Goal: Find specific page/section: Find specific page/section

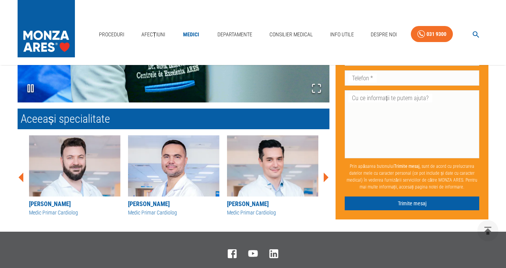
scroll to position [673, 0]
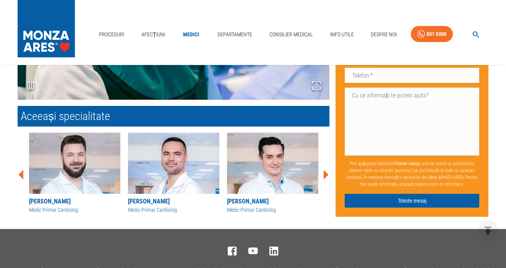
click at [328, 163] on icon at bounding box center [325, 174] width 23 height 23
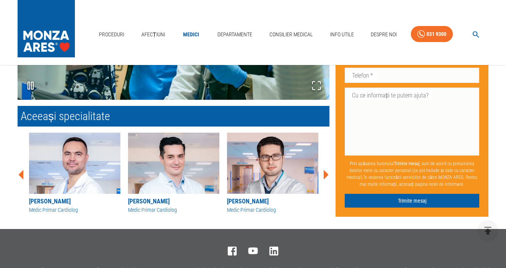
click at [328, 163] on icon at bounding box center [325, 174] width 23 height 23
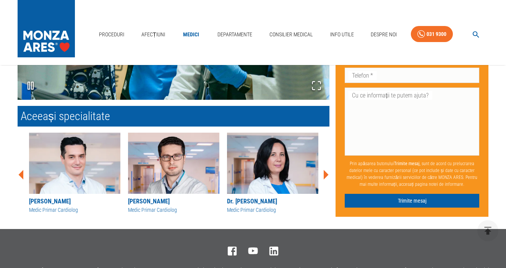
click at [328, 163] on icon at bounding box center [325, 174] width 23 height 23
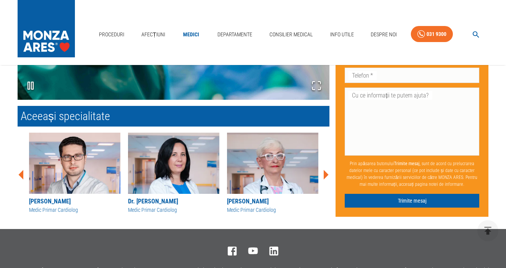
click at [328, 163] on icon at bounding box center [325, 174] width 23 height 23
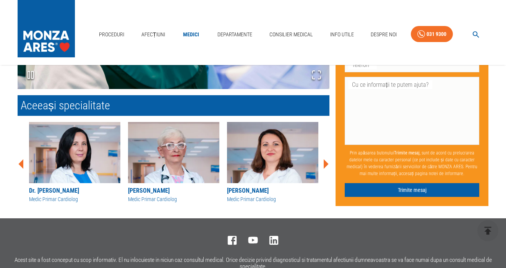
scroll to position [684, 0]
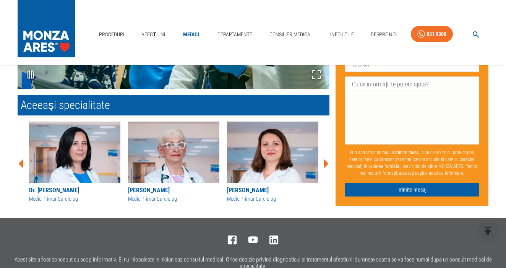
click at [325, 159] on icon at bounding box center [326, 164] width 5 height 10
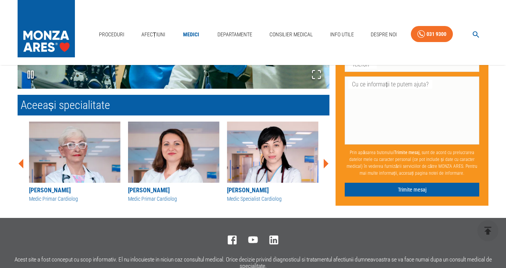
click at [325, 159] on icon at bounding box center [326, 164] width 5 height 10
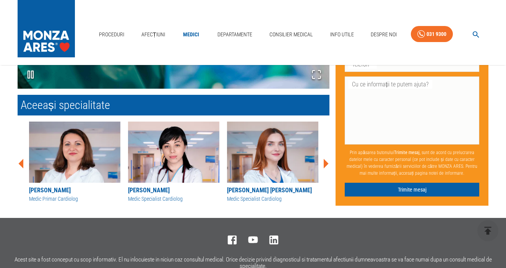
click at [325, 159] on icon at bounding box center [326, 164] width 5 height 10
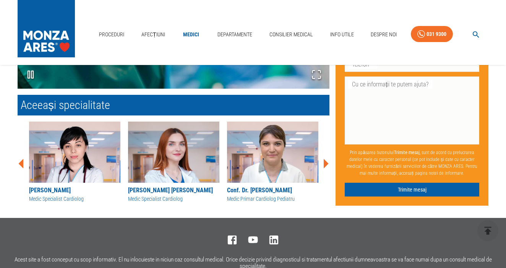
click at [325, 159] on icon at bounding box center [326, 164] width 5 height 10
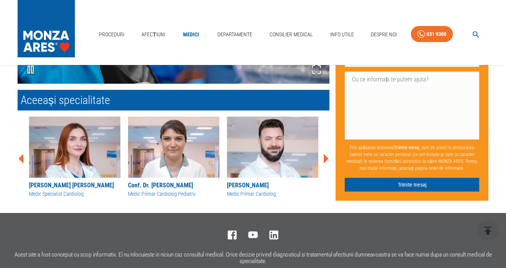
click at [325, 148] on icon at bounding box center [325, 158] width 23 height 23
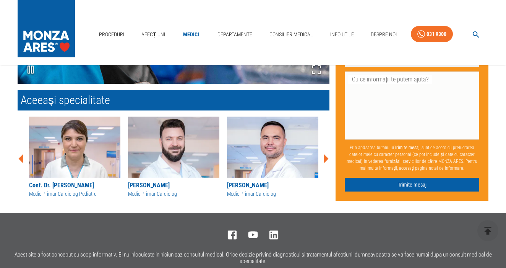
click at [325, 148] on icon at bounding box center [325, 158] width 23 height 23
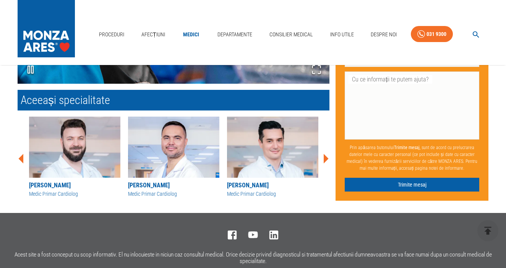
click at [325, 148] on icon at bounding box center [325, 158] width 23 height 23
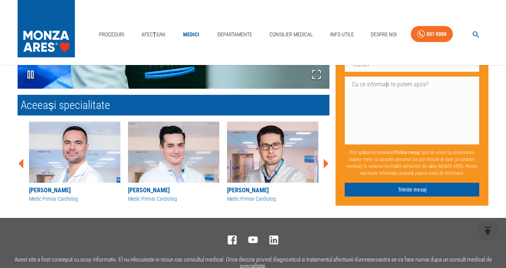
click at [325, 159] on icon at bounding box center [326, 164] width 5 height 10
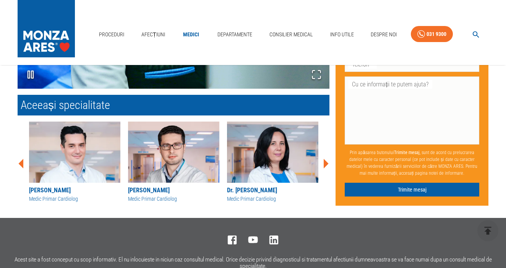
click at [325, 159] on icon at bounding box center [326, 164] width 5 height 10
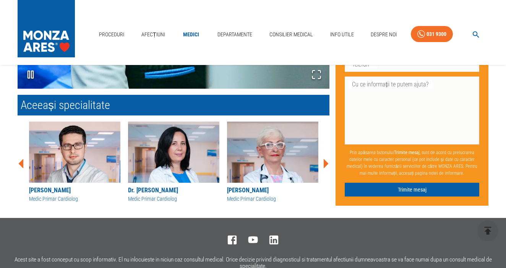
click at [325, 159] on icon at bounding box center [326, 164] width 5 height 10
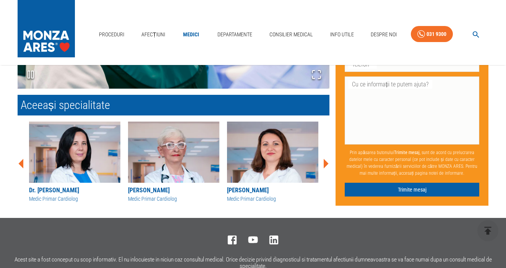
click at [325, 159] on icon at bounding box center [326, 164] width 5 height 10
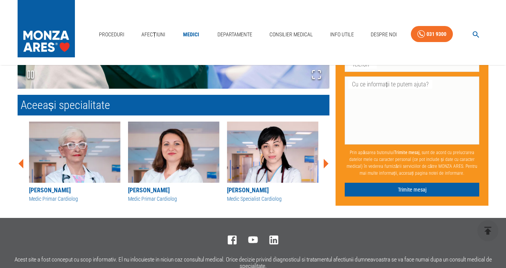
click at [325, 159] on icon at bounding box center [326, 164] width 5 height 10
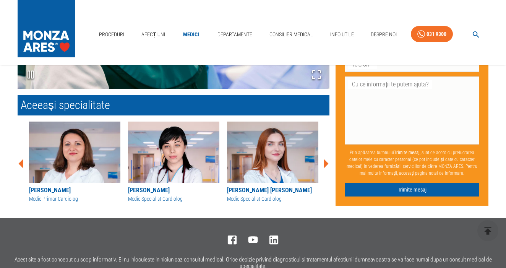
click at [325, 159] on icon at bounding box center [326, 164] width 5 height 10
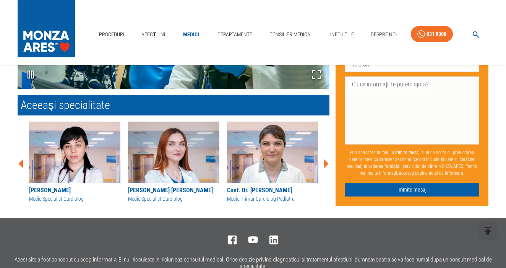
click at [325, 159] on icon at bounding box center [326, 164] width 5 height 10
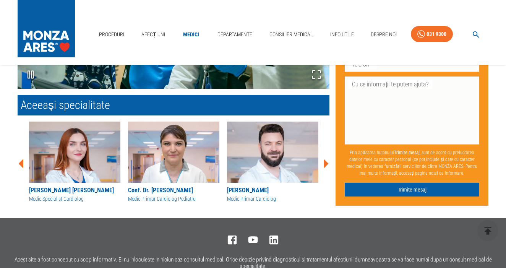
click at [325, 159] on icon at bounding box center [326, 164] width 5 height 10
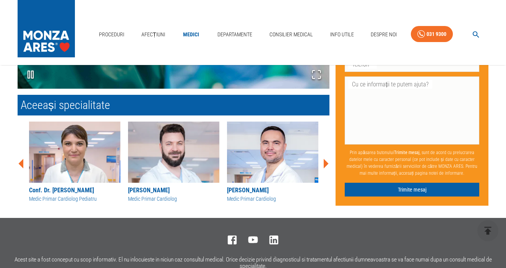
click at [325, 159] on icon at bounding box center [326, 164] width 5 height 10
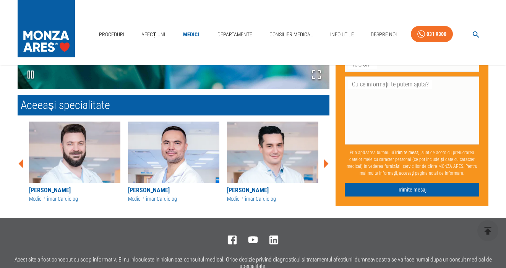
click at [325, 159] on icon at bounding box center [326, 164] width 5 height 10
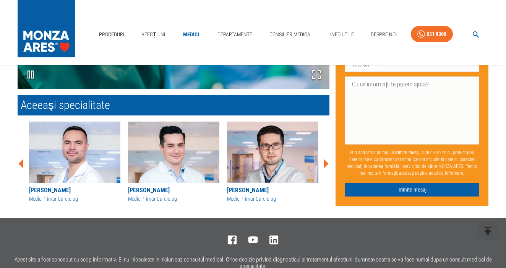
click at [325, 159] on icon at bounding box center [326, 164] width 5 height 10
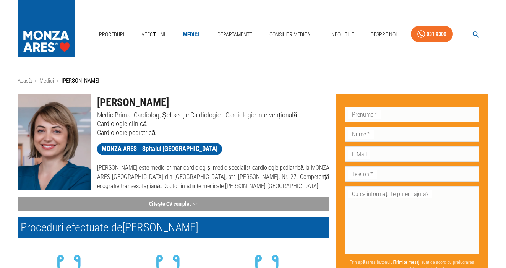
scroll to position [0, 0]
